Goal: Task Accomplishment & Management: Manage account settings

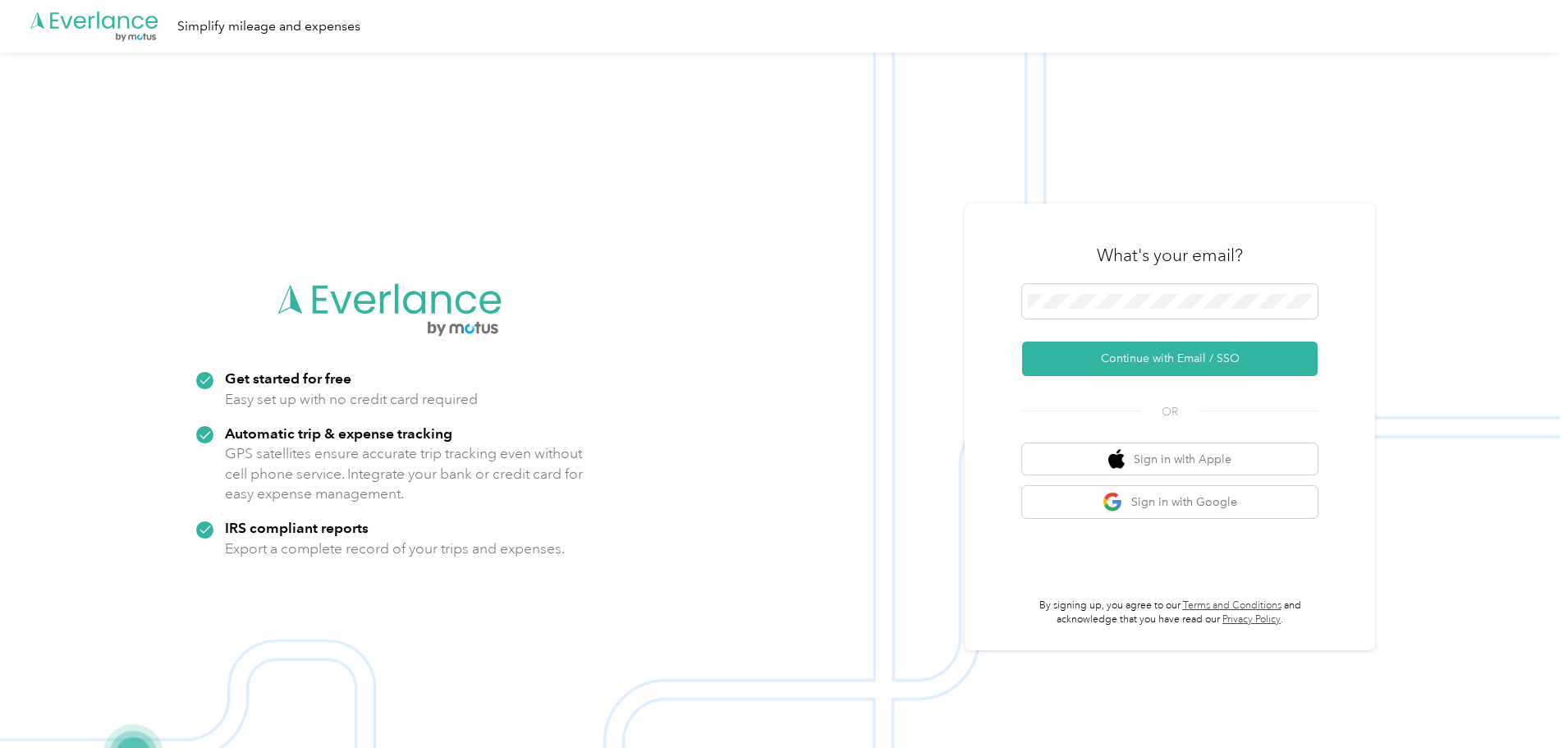
click at [1292, 238] on div "What's your email?" at bounding box center [1169, 255] width 296 height 58
click at [1312, 304] on nordpass-icon at bounding box center [1312, 304] width 0 height 0
click at [1330, 247] on div "What's your email? Continue with Email / SSO OR Sign in with Apple Sign in with…" at bounding box center [1169, 426] width 410 height 447
click at [903, 417] on img at bounding box center [780, 427] width 1560 height 748
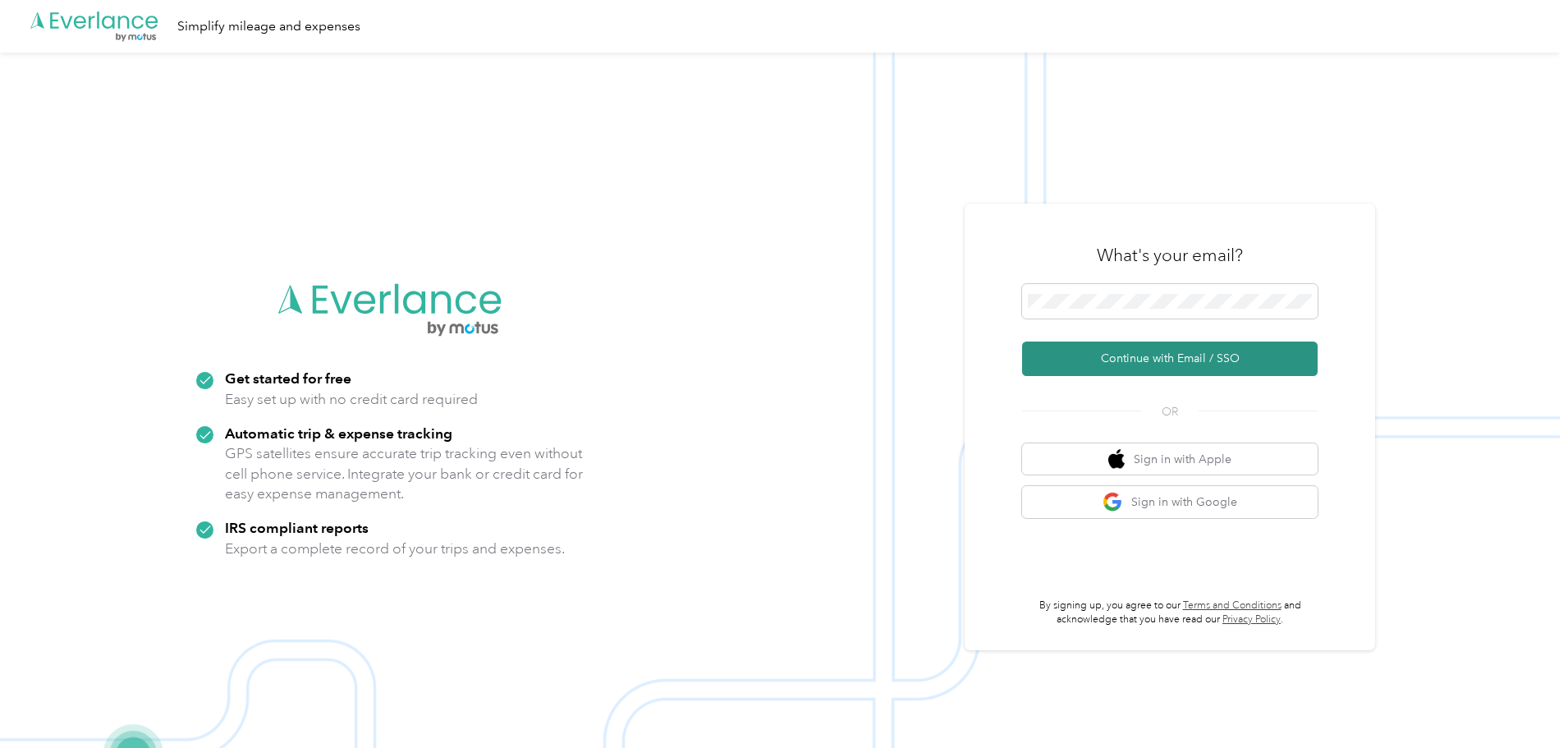
click at [1208, 353] on button "Continue with Email / SSO" at bounding box center [1169, 358] width 296 height 34
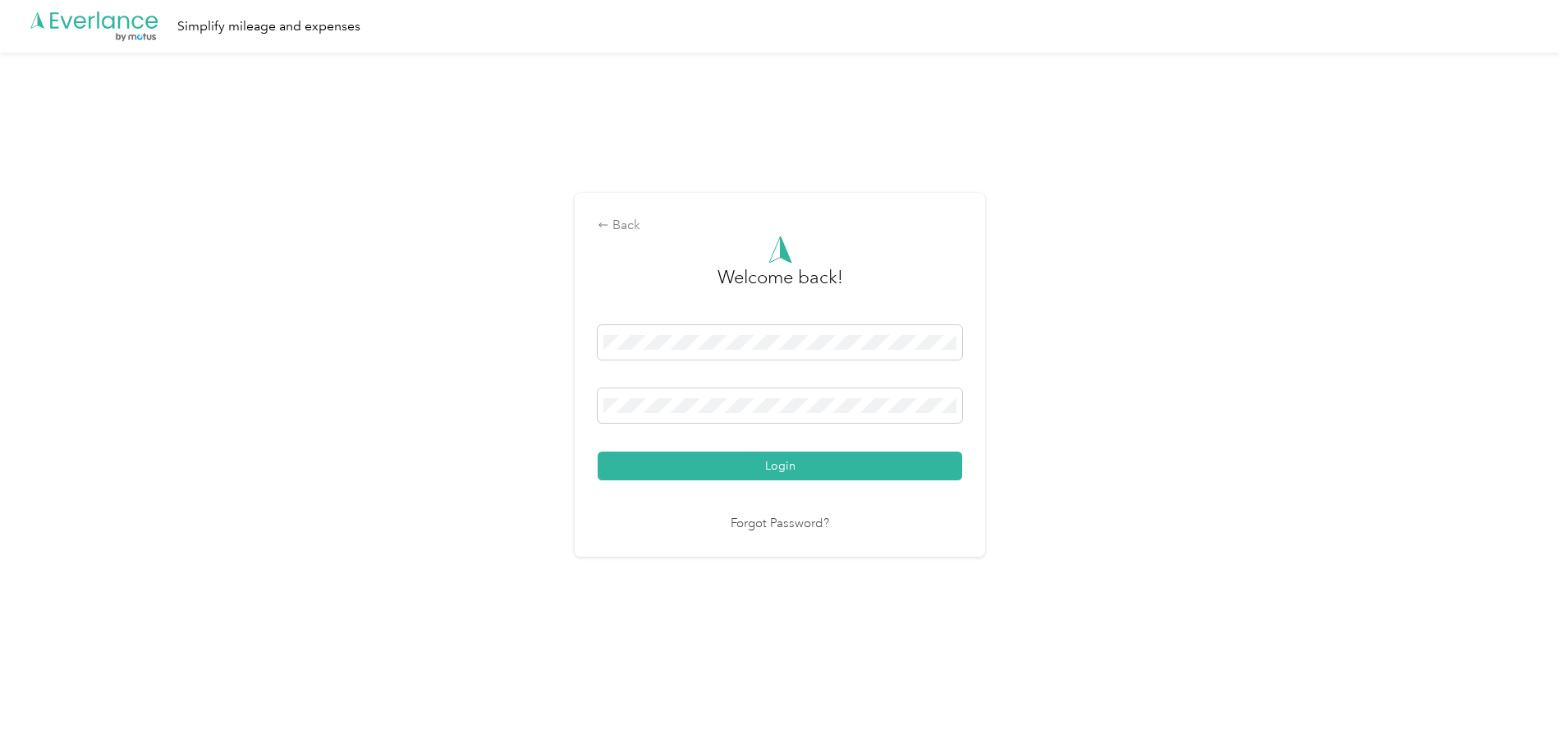
click at [0, 711] on nordpass-portal at bounding box center [0, 711] width 0 height 0
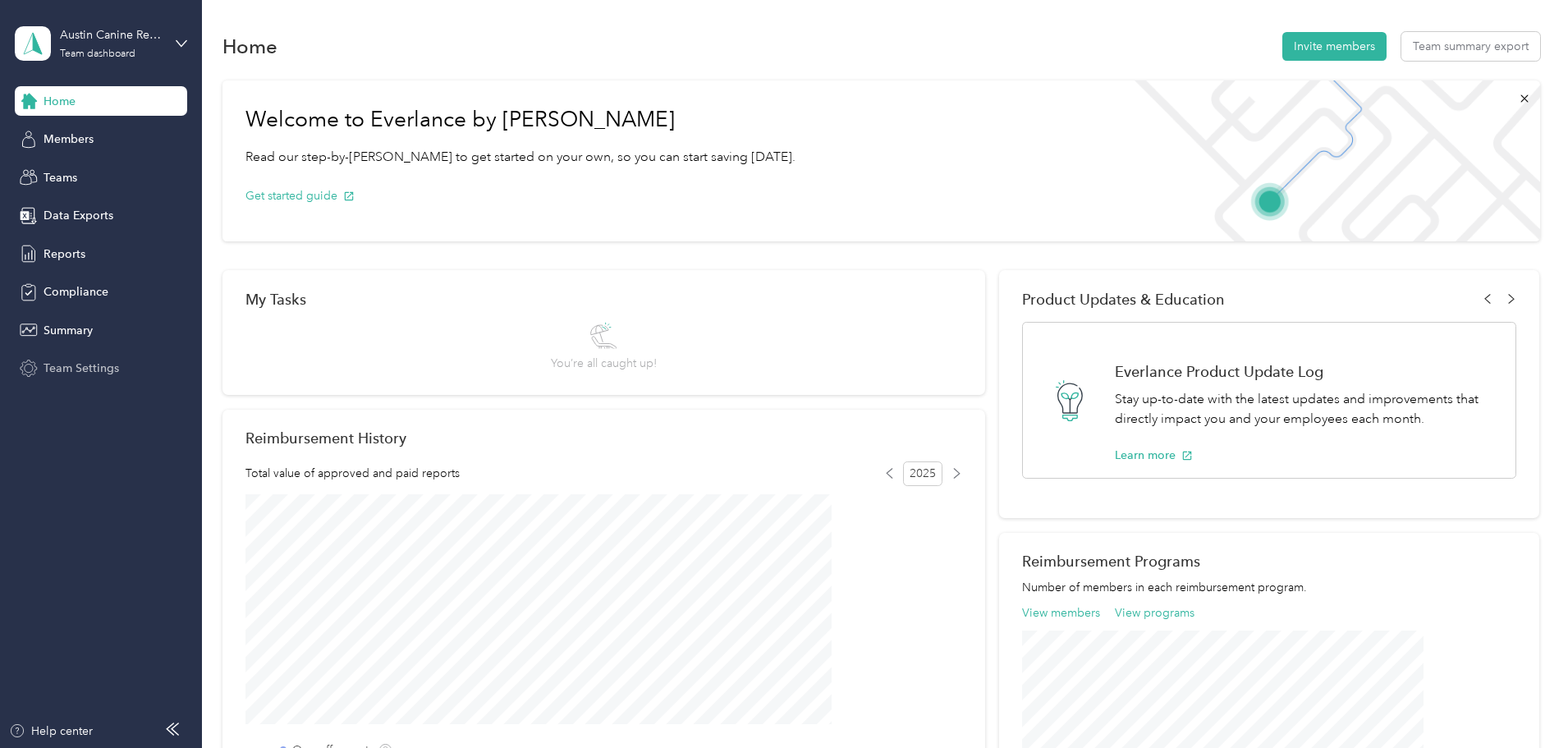
click at [64, 376] on span "Team Settings" at bounding box center [81, 368] width 76 height 18
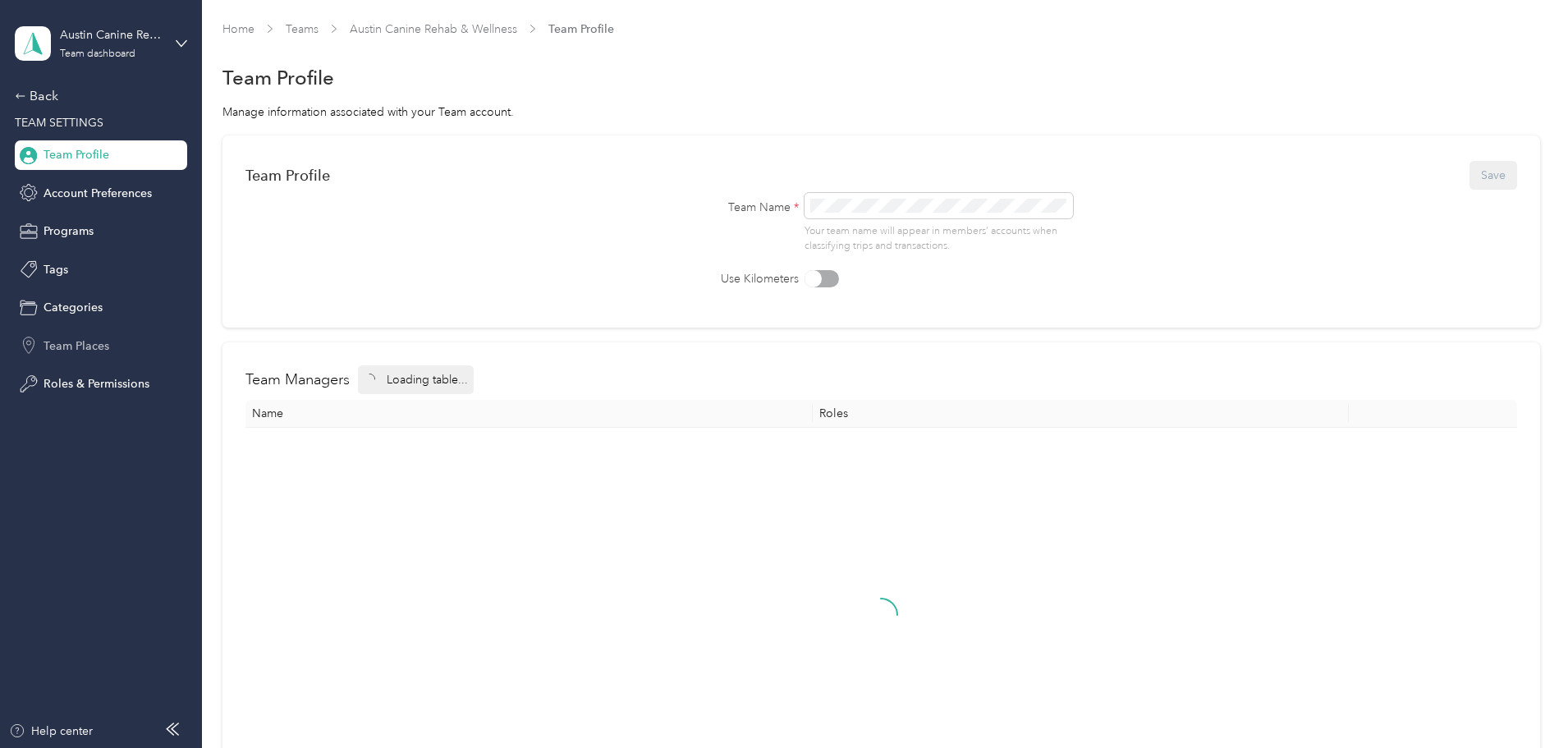
click at [67, 344] on span "Team Places" at bounding box center [76, 347] width 66 height 18
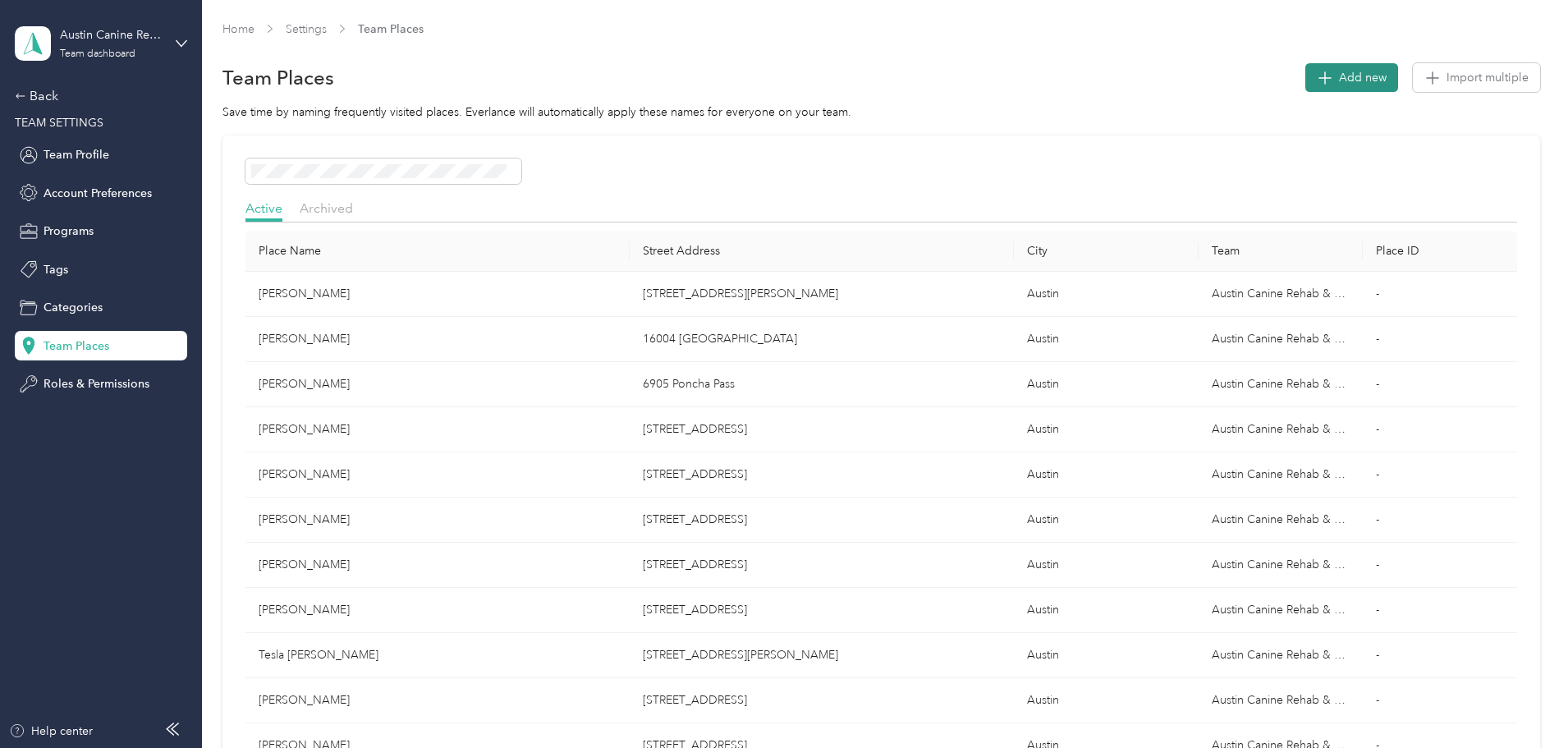
click at [1305, 64] on button "Add new" at bounding box center [1351, 77] width 92 height 28
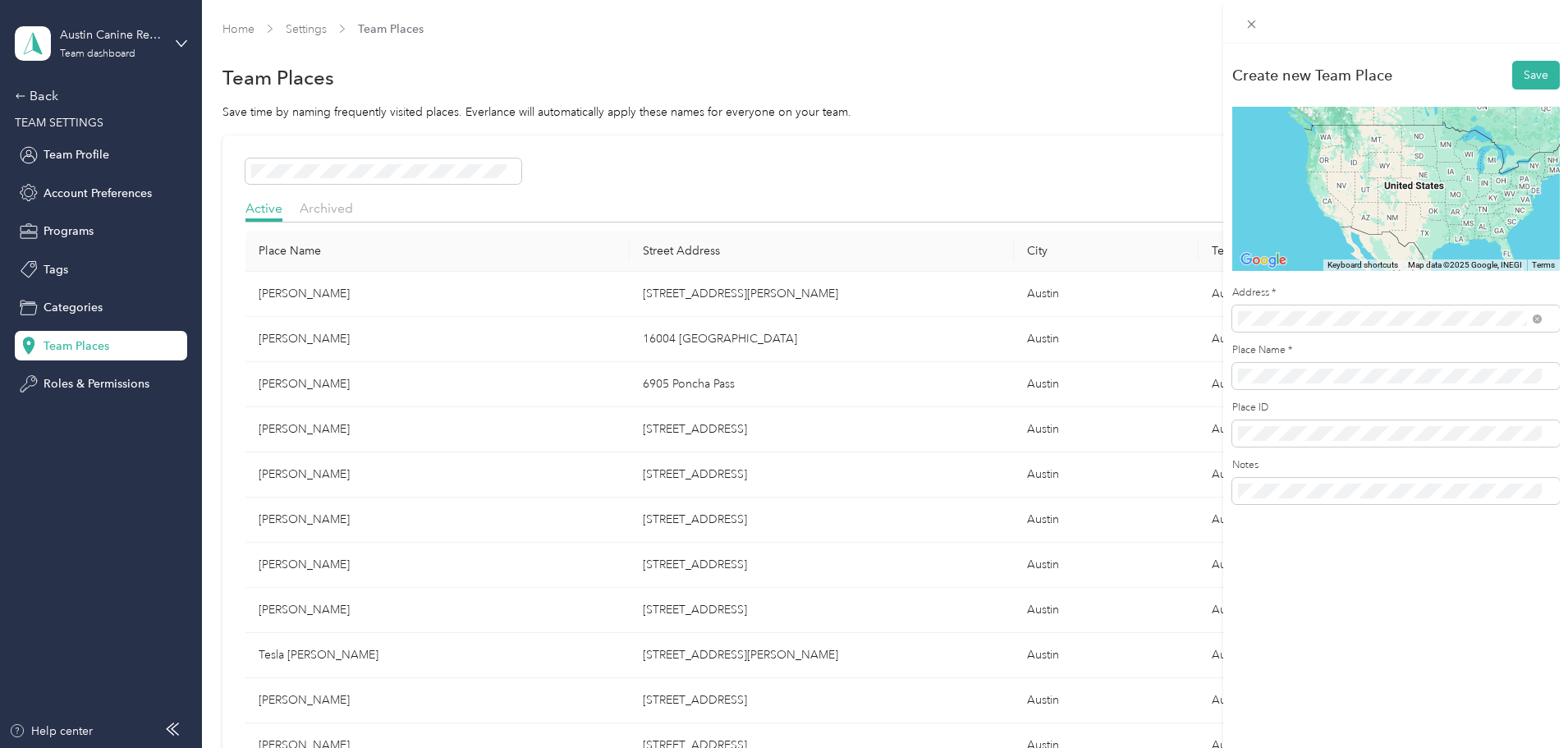
click at [1370, 374] on span "[STREET_ADDRESS][US_STATE]" at bounding box center [1350, 377] width 164 height 15
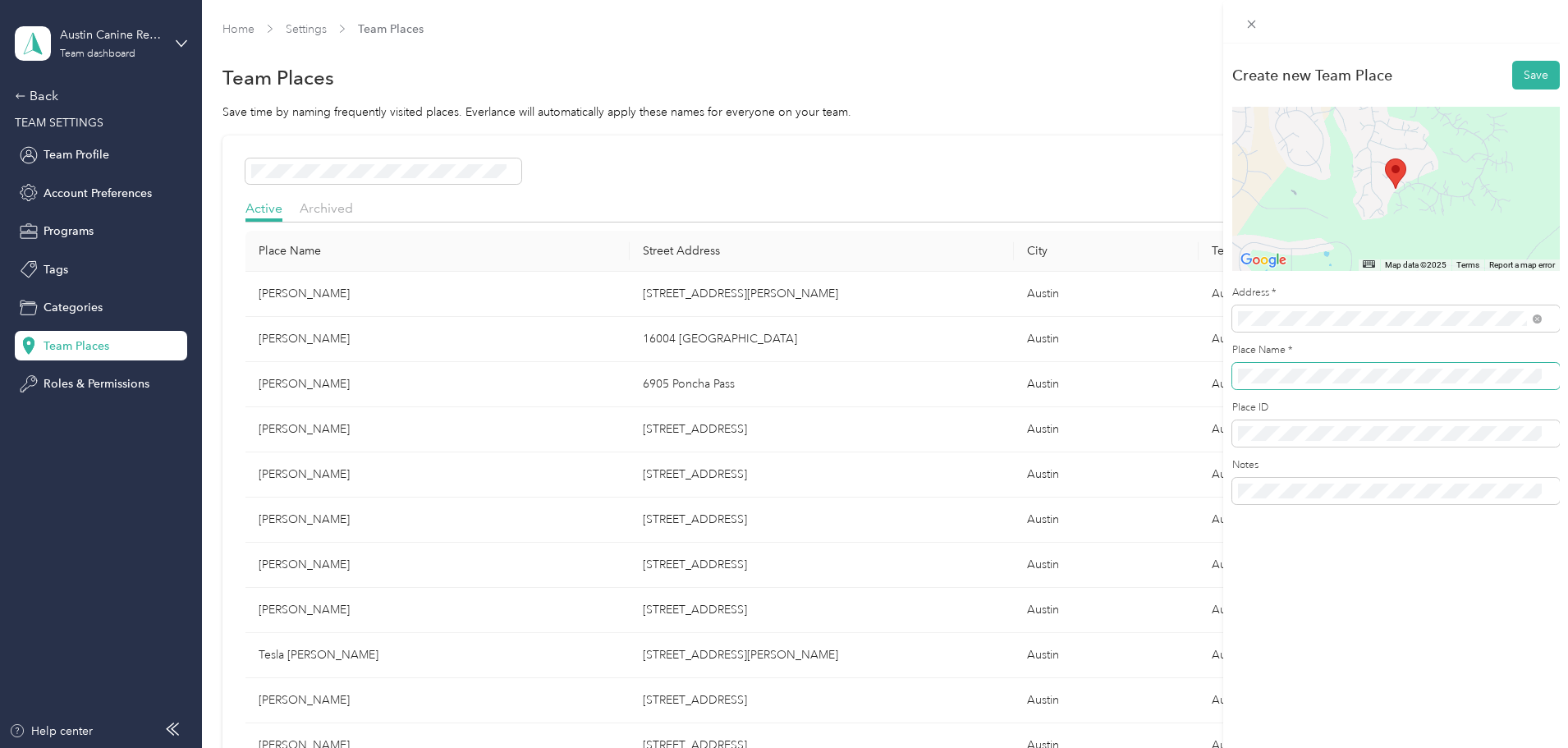
click at [1512, 61] on button "Save" at bounding box center [1536, 75] width 47 height 28
